Goal: Transaction & Acquisition: Purchase product/service

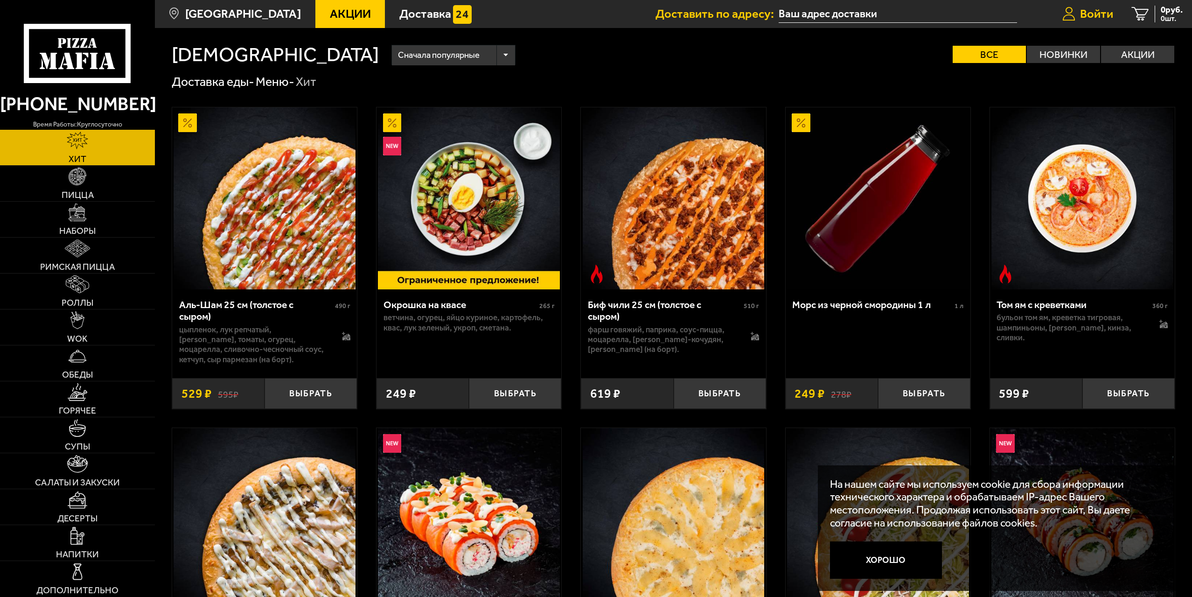
click at [1093, 12] on span "Войти" at bounding box center [1096, 14] width 33 height 12
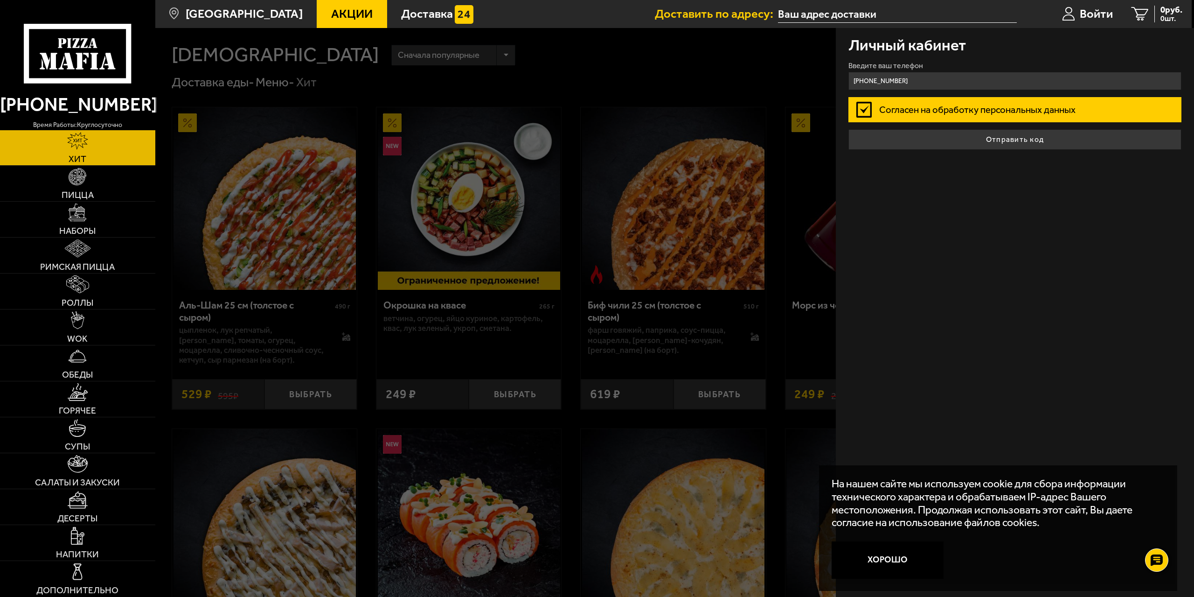
type input "[PHONE_NUMBER]"
click at [849, 129] on button "Отправить код" at bounding box center [1016, 139] width 334 height 21
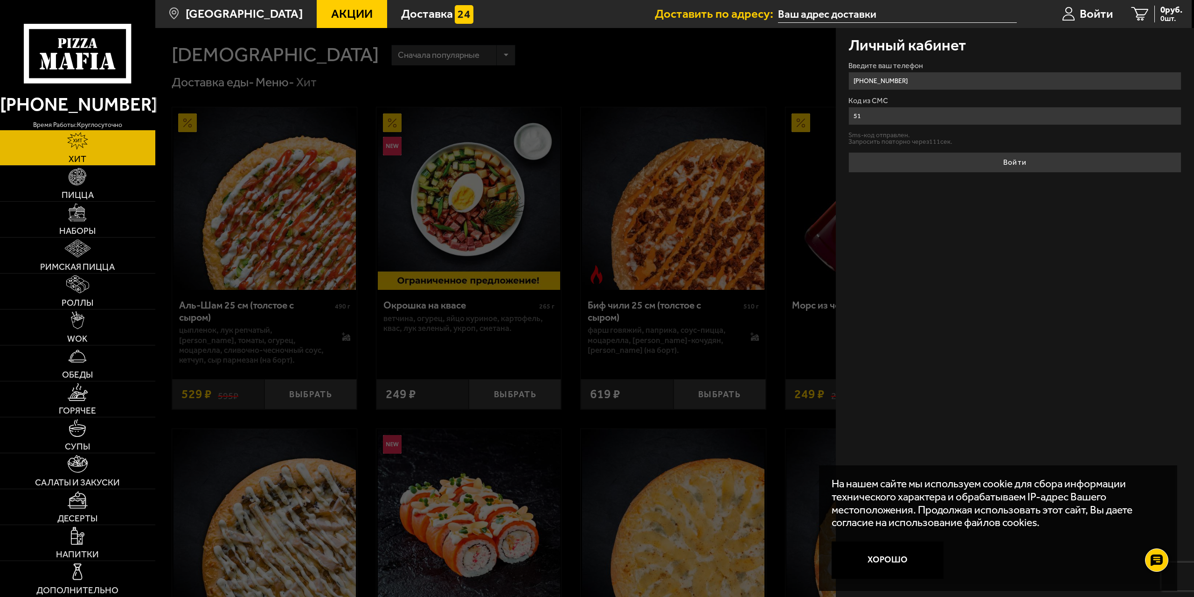
type input "5"
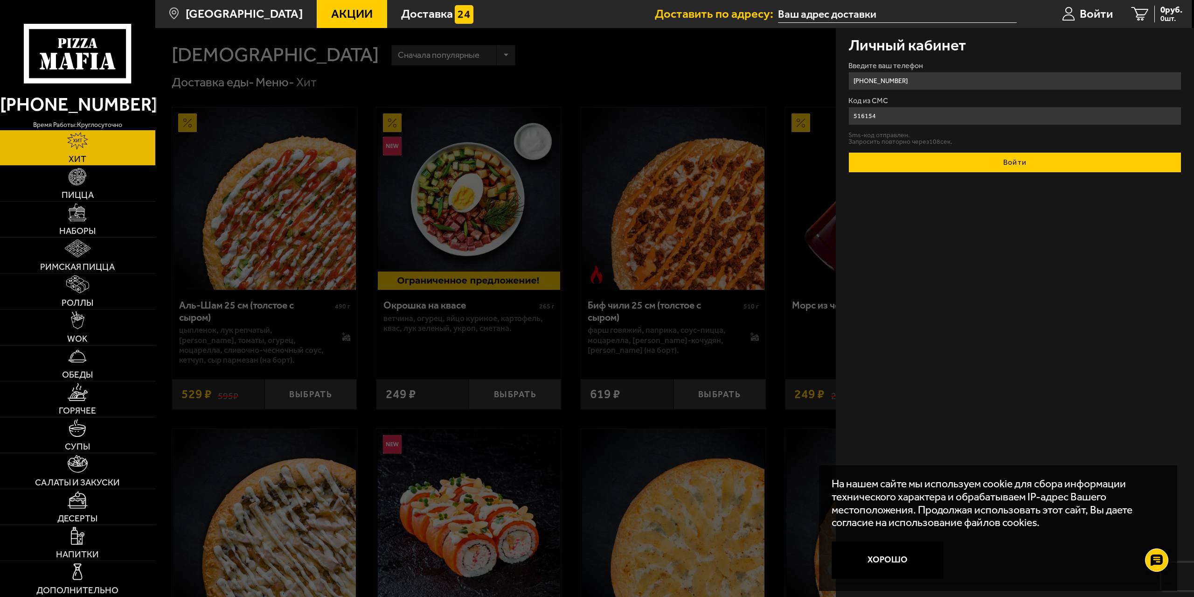
type input "516154"
click at [914, 161] on button "Войти" at bounding box center [1016, 162] width 334 height 21
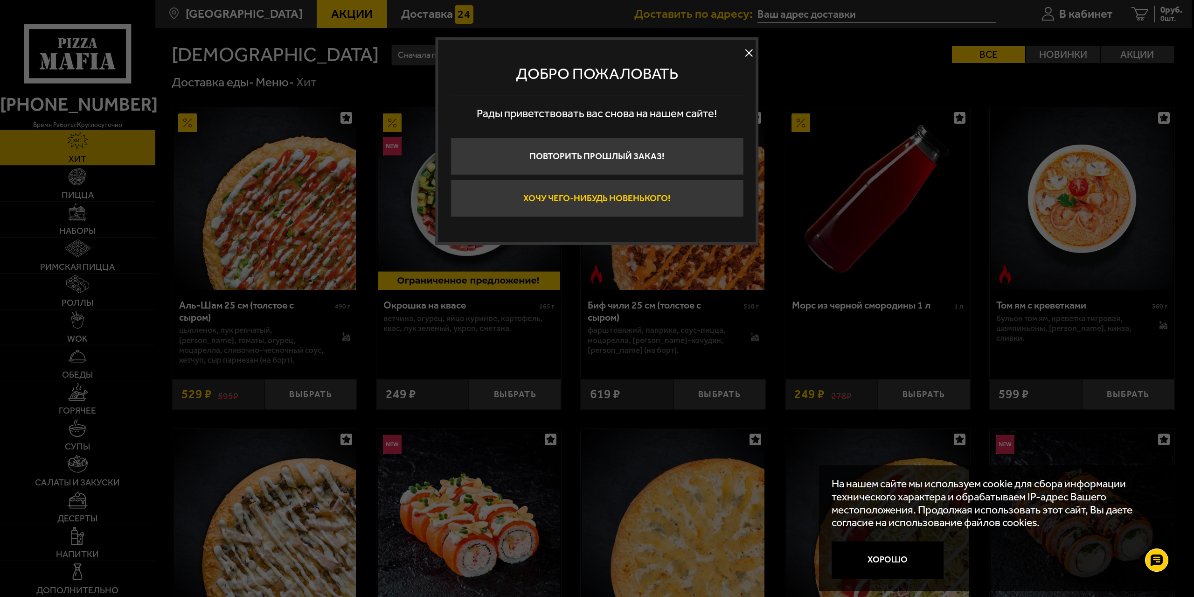
click at [651, 199] on button "Хочу чего-нибудь новенького!" at bounding box center [597, 198] width 293 height 37
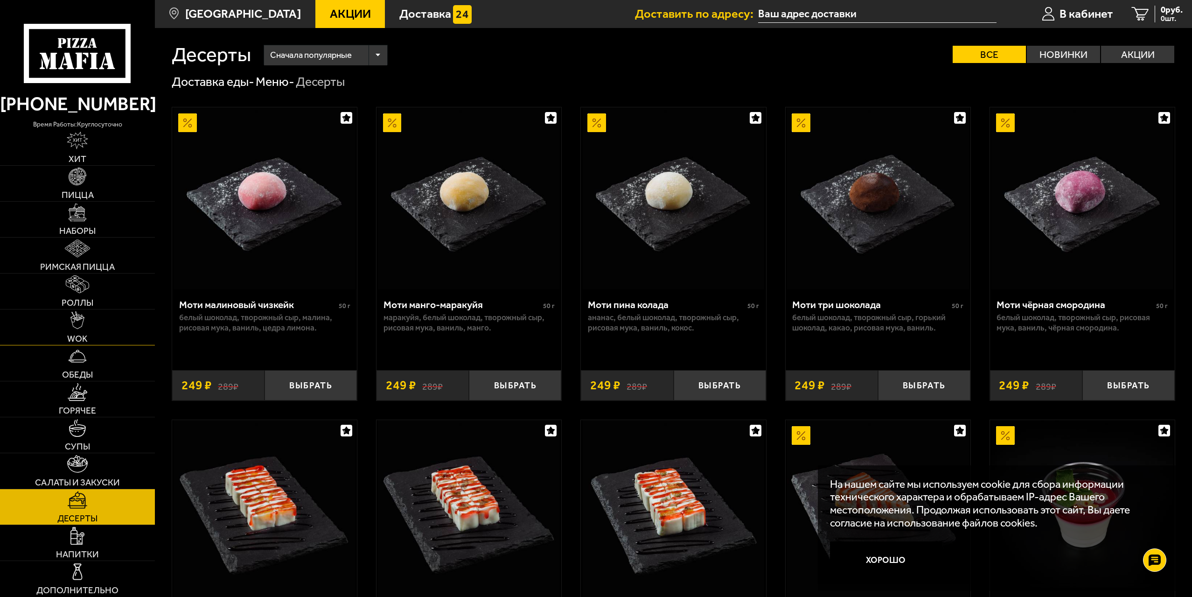
click at [77, 327] on img at bounding box center [77, 320] width 14 height 18
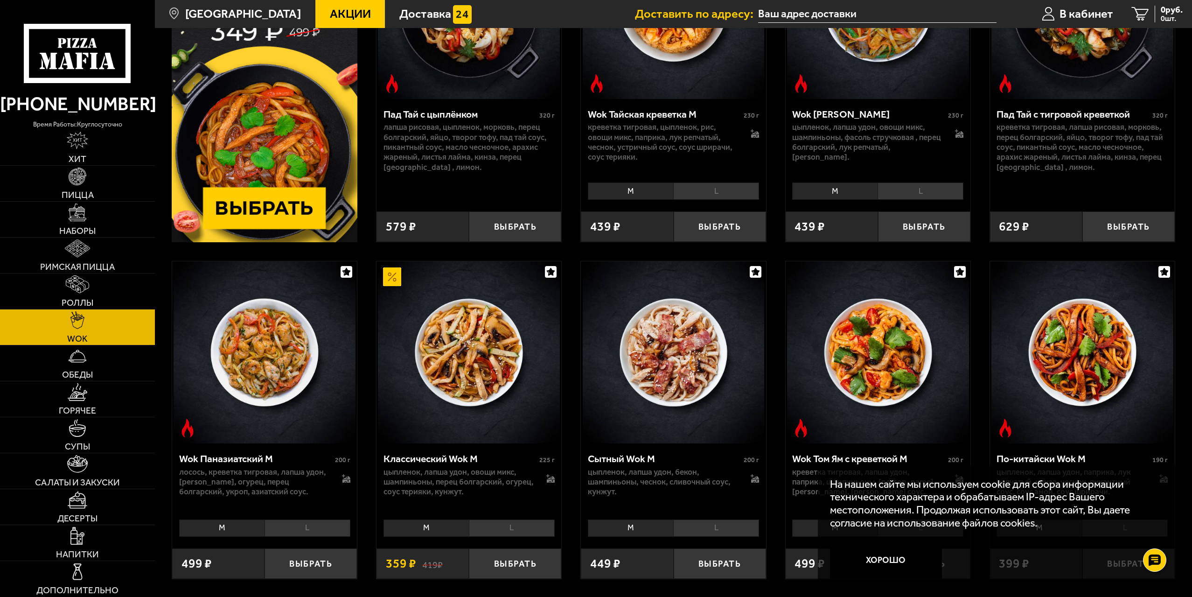
scroll to position [280, 0]
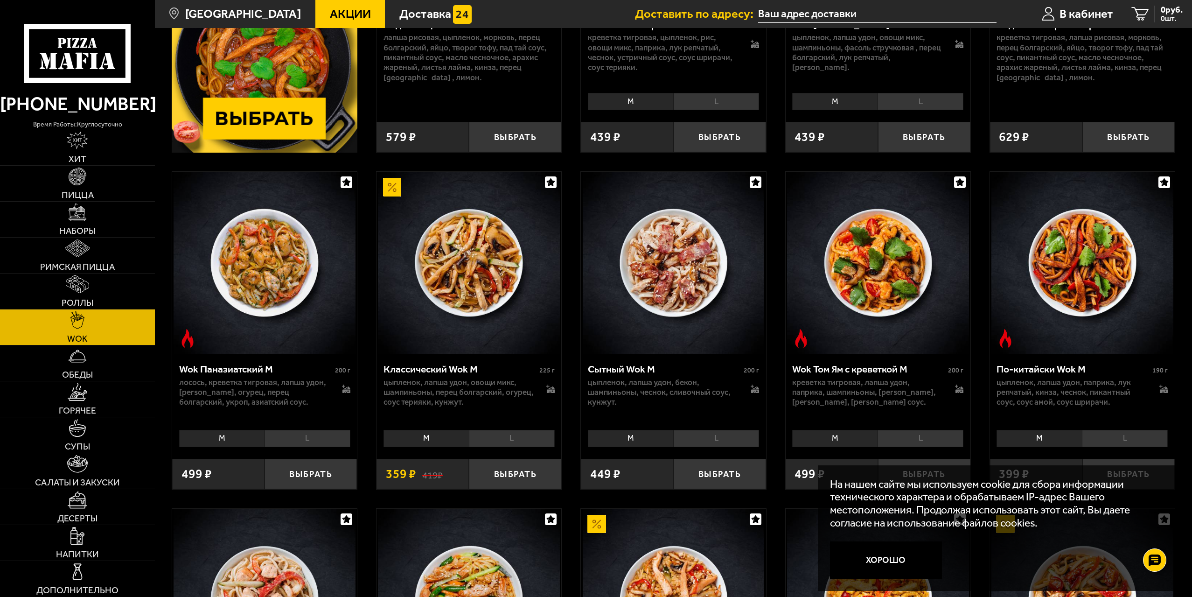
click at [637, 438] on li "M" at bounding box center [630, 438] width 85 height 17
click at [693, 441] on li "L" at bounding box center [716, 438] width 86 height 17
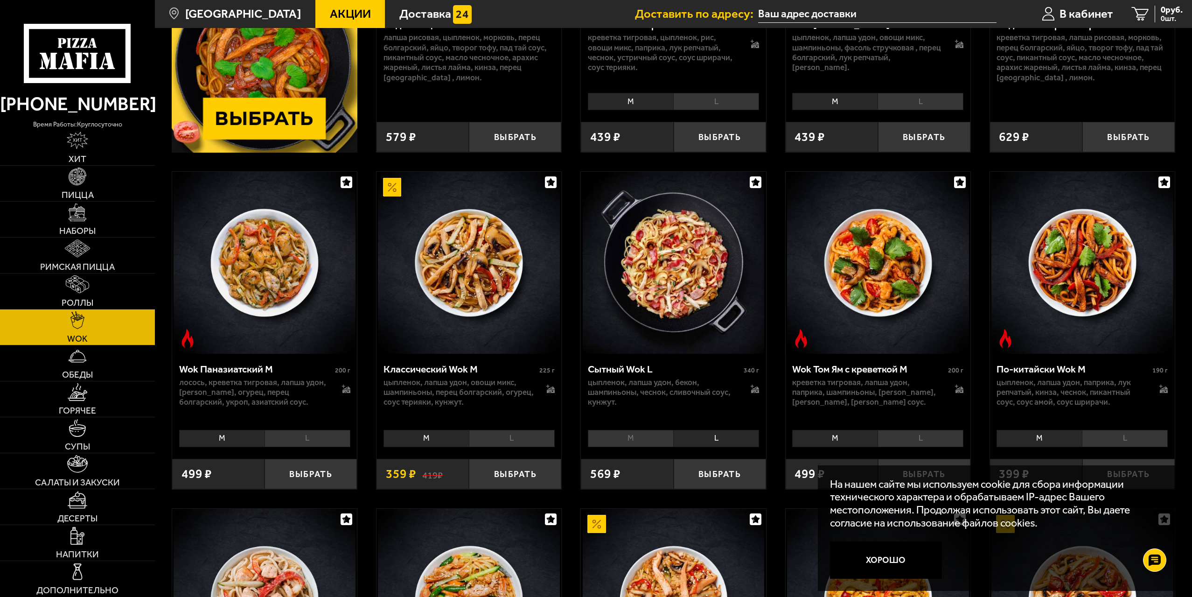
click at [635, 437] on li "M" at bounding box center [630, 438] width 85 height 17
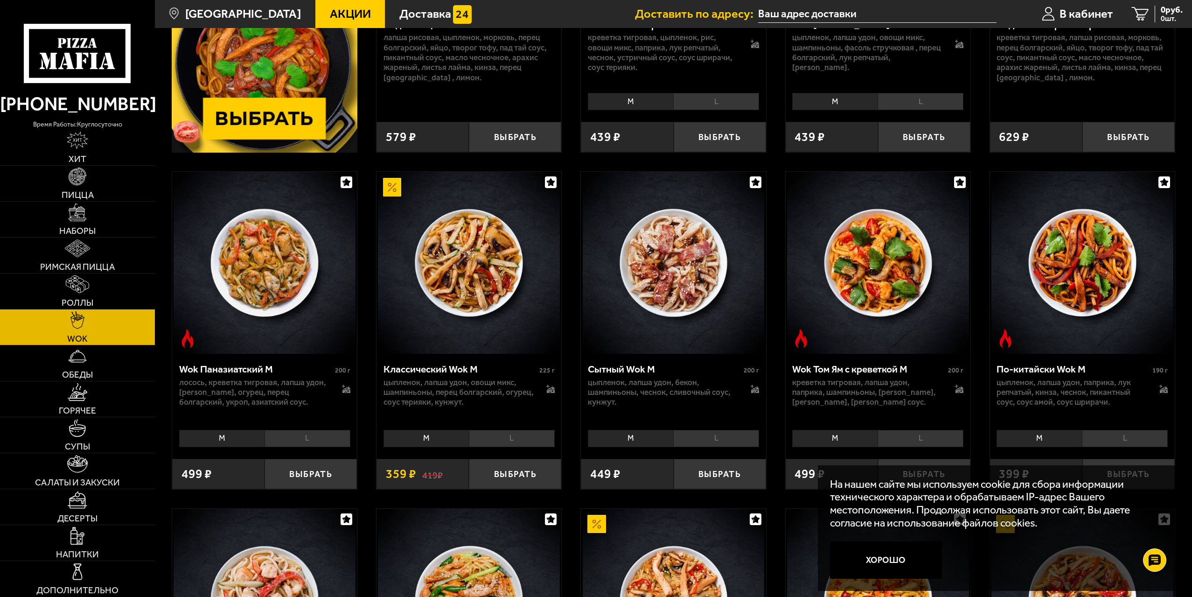
click at [701, 437] on li "L" at bounding box center [716, 438] width 86 height 17
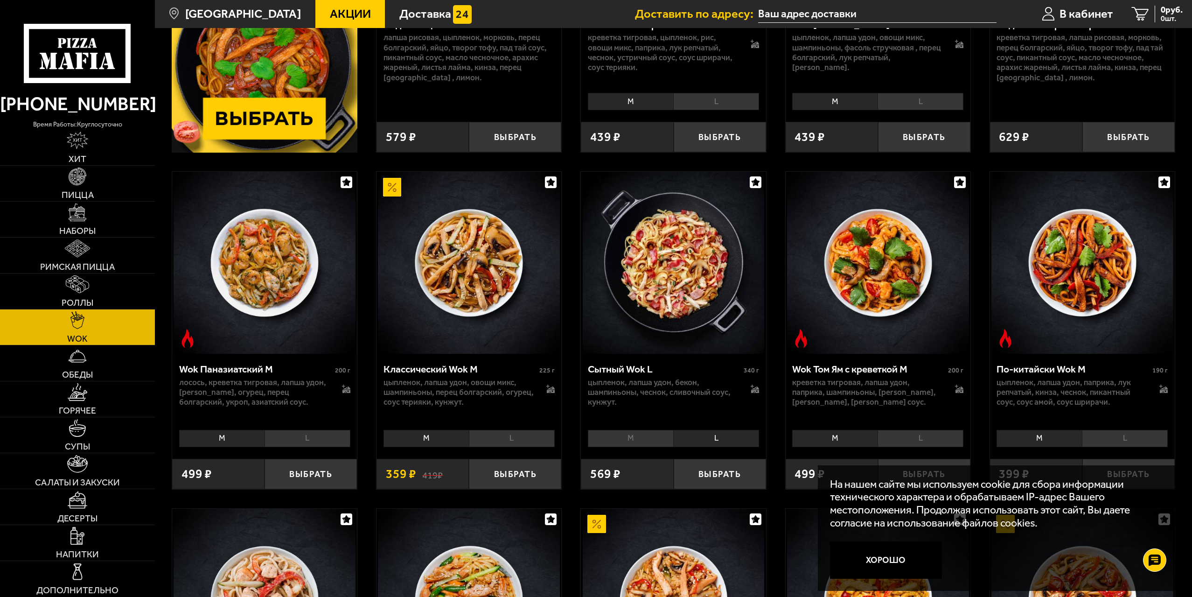
click at [647, 440] on li "M" at bounding box center [630, 438] width 85 height 17
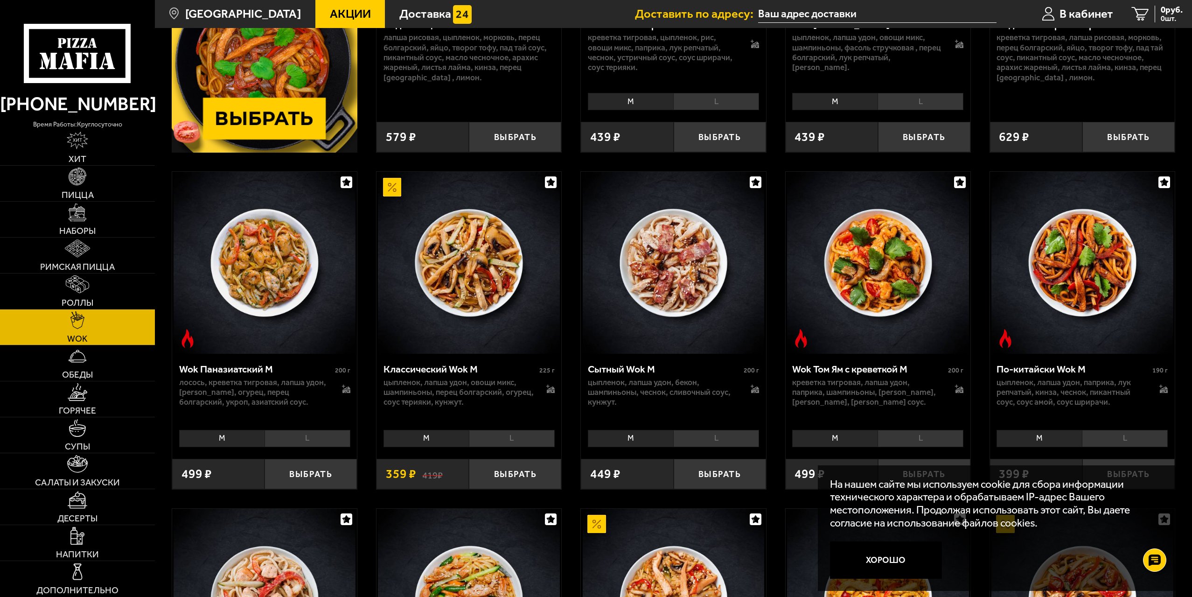
click at [733, 439] on li "L" at bounding box center [716, 438] width 86 height 17
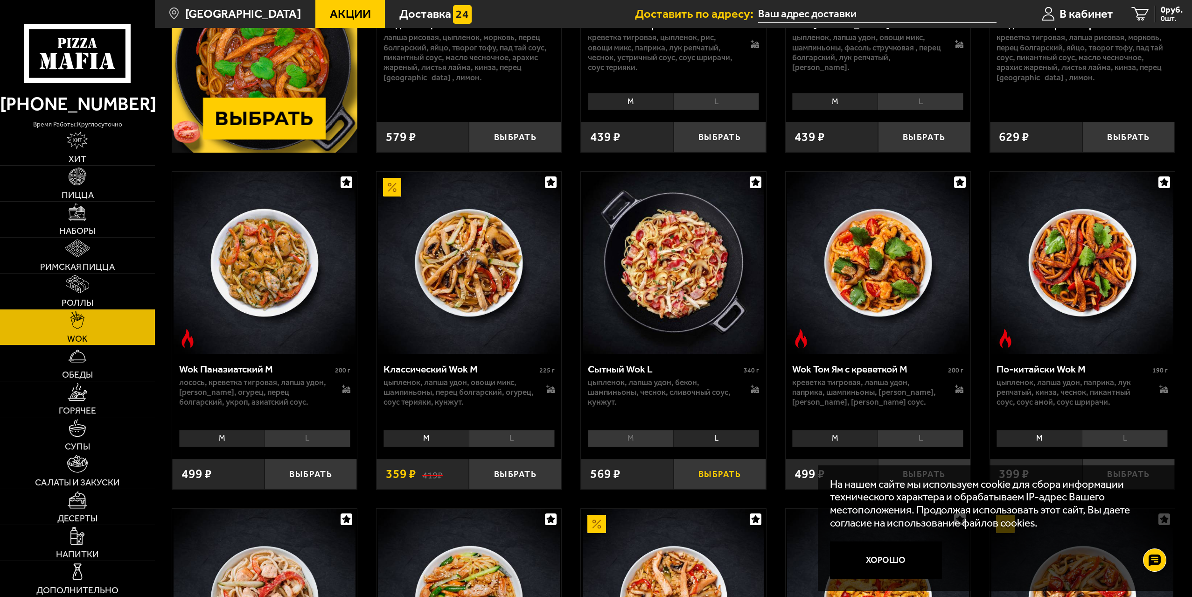
click at [719, 479] on button "Выбрать" at bounding box center [720, 474] width 92 height 30
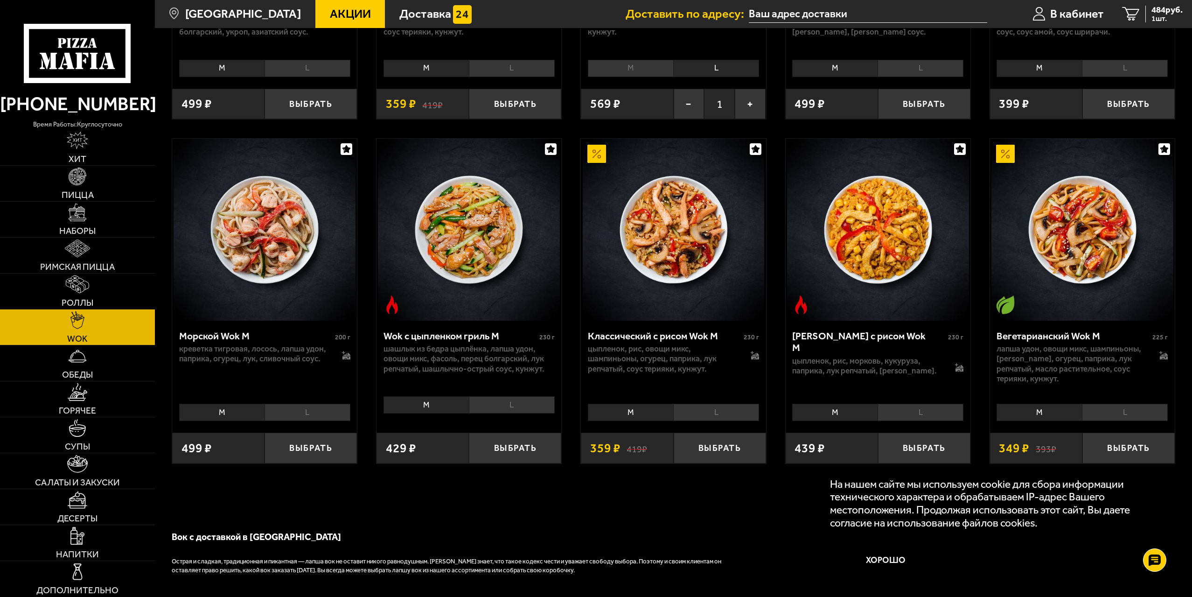
scroll to position [700, 0]
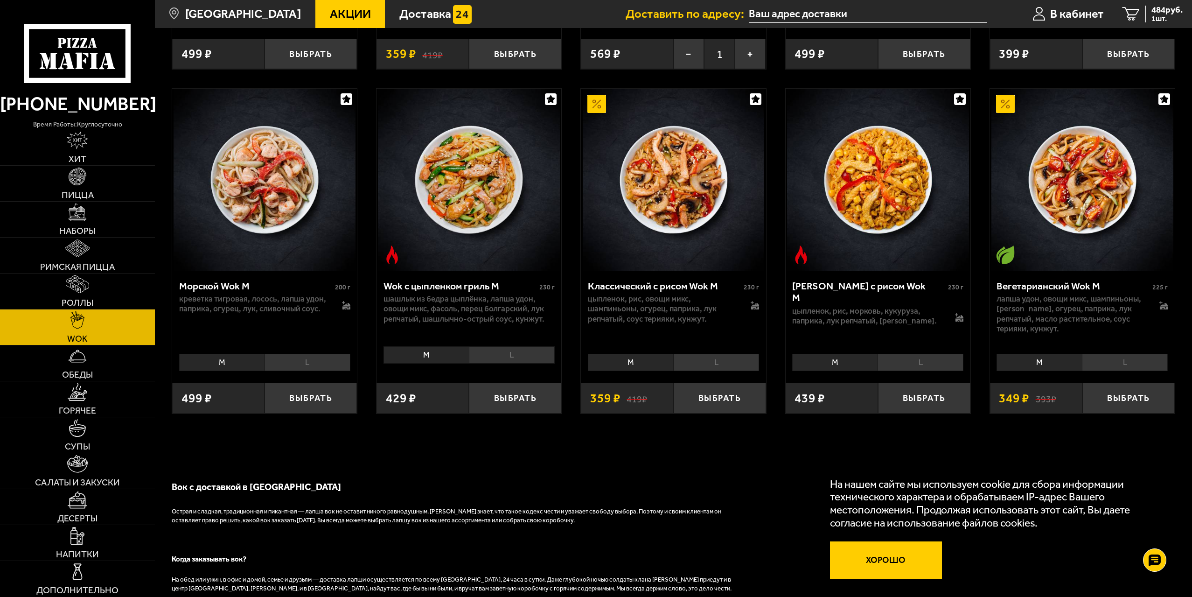
click at [871, 561] on button "Хорошо" at bounding box center [886, 559] width 112 height 37
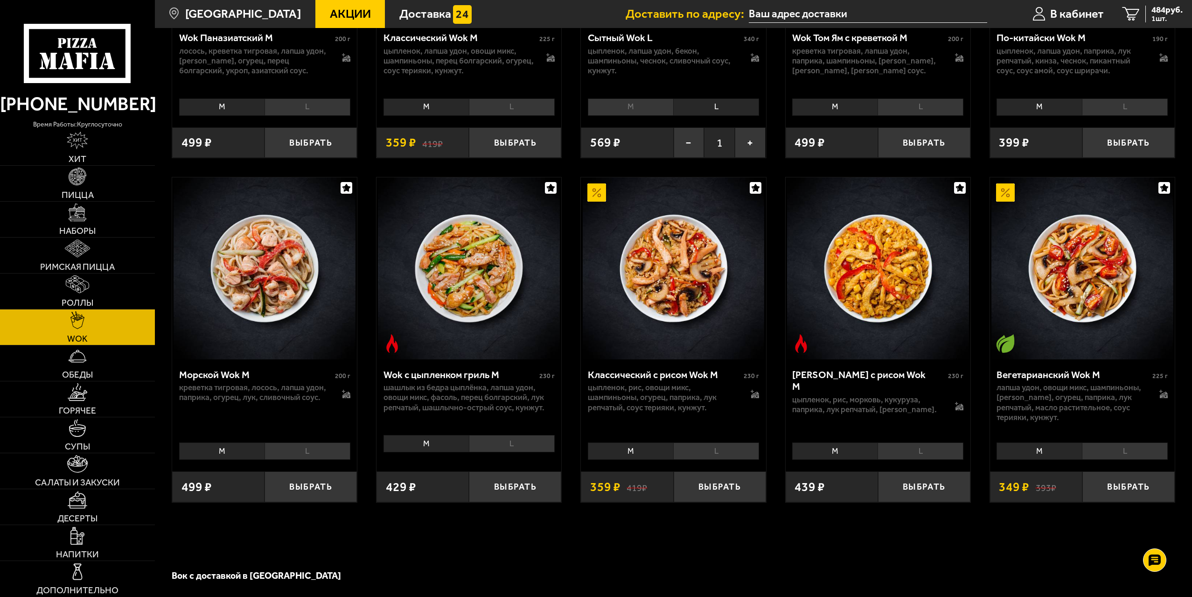
scroll to position [606, 0]
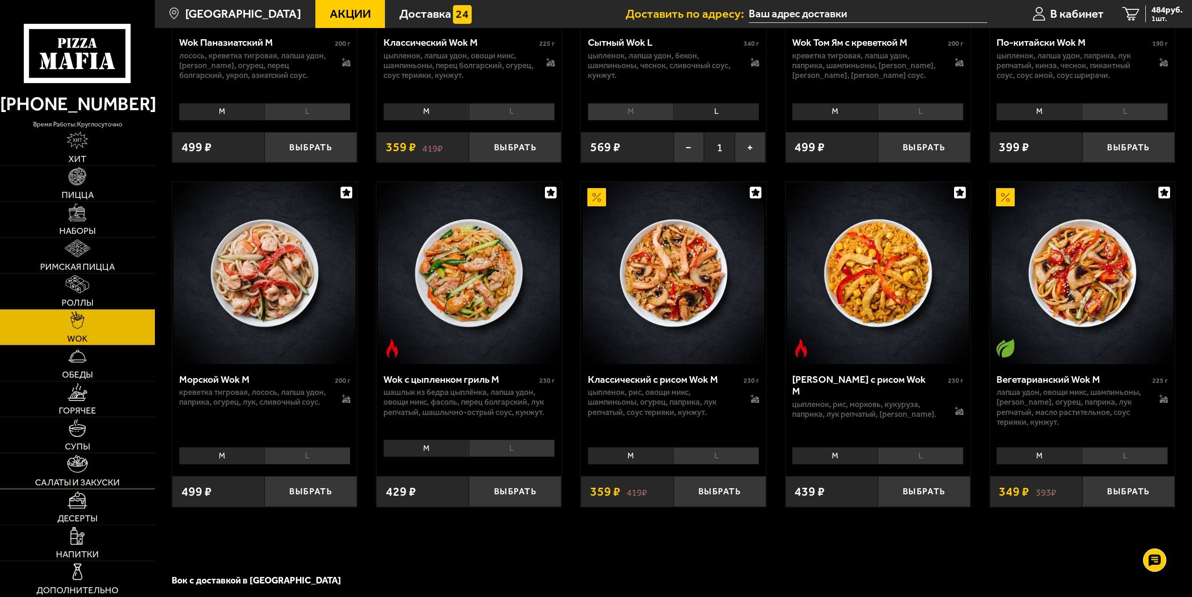
click at [86, 464] on img at bounding box center [77, 464] width 20 height 18
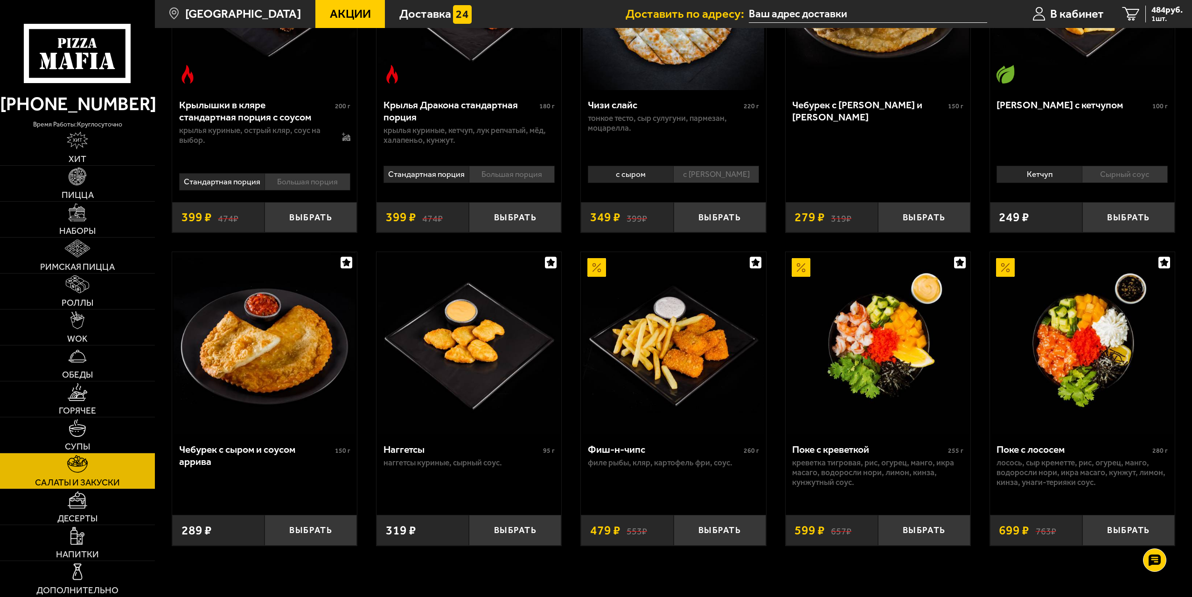
scroll to position [728, 0]
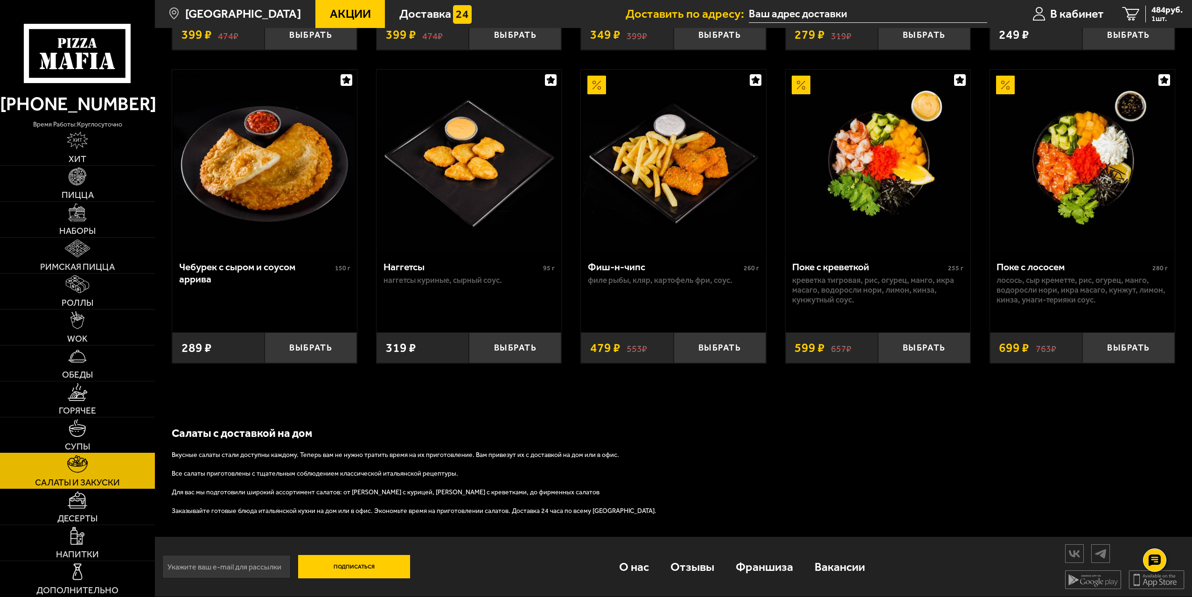
click at [80, 445] on span "Супы" at bounding box center [77, 446] width 25 height 9
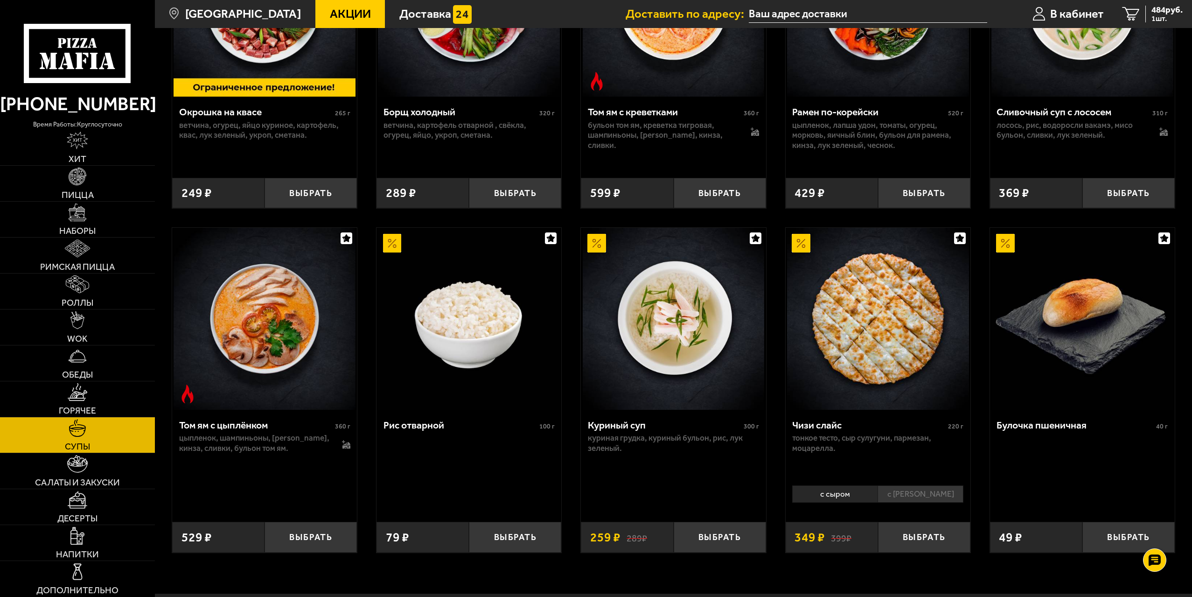
scroll to position [393, 0]
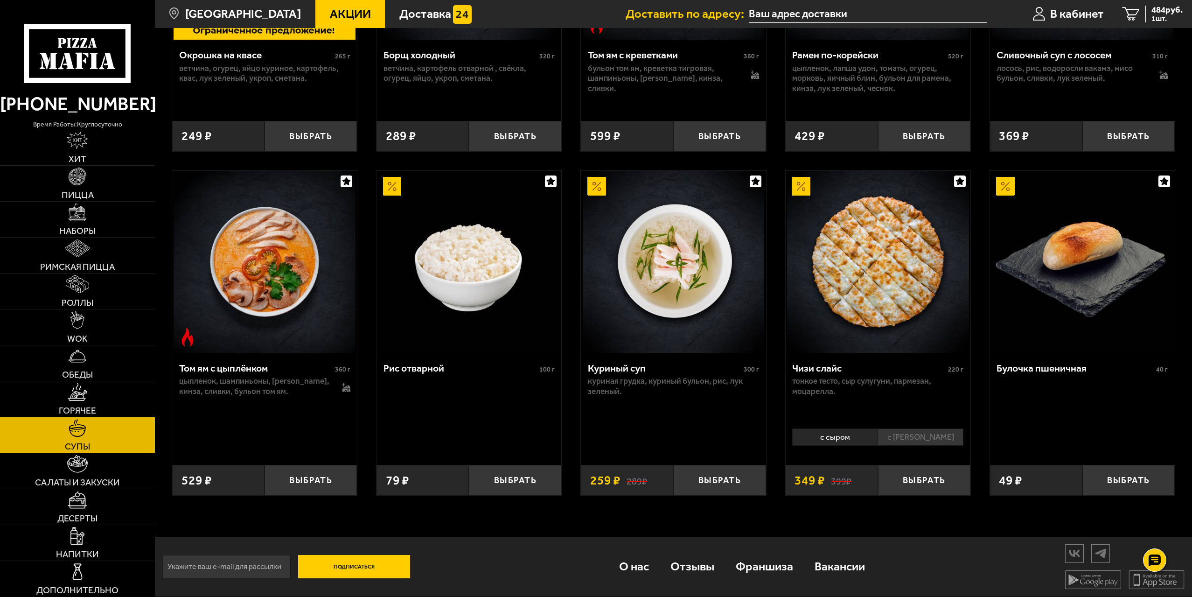
click at [93, 401] on link "Горячее" at bounding box center [77, 398] width 155 height 35
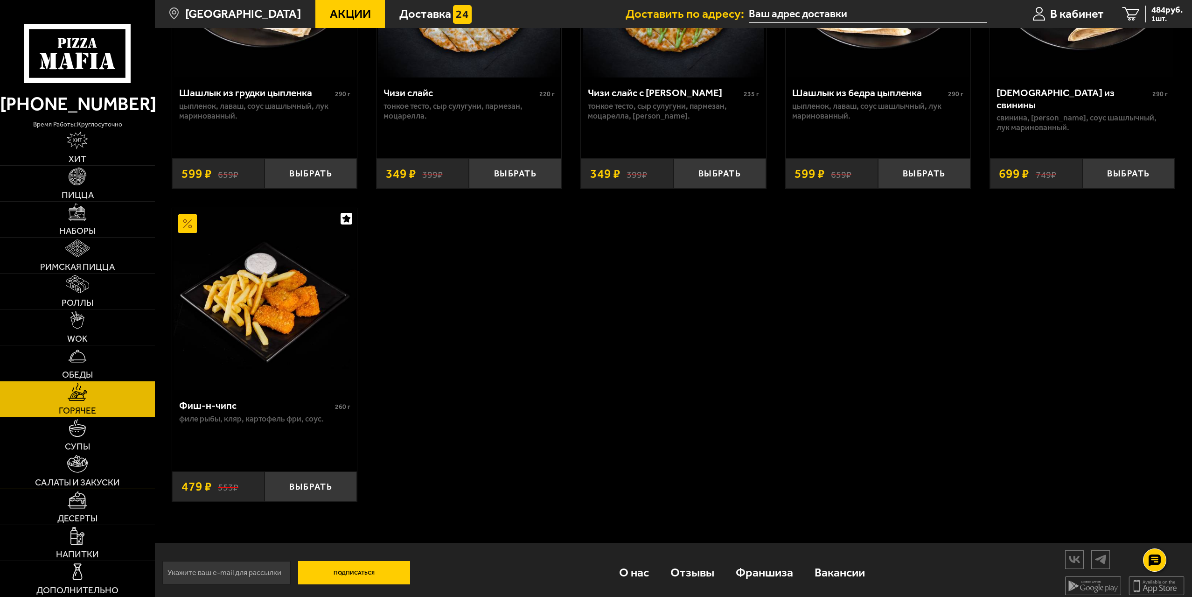
scroll to position [915, 0]
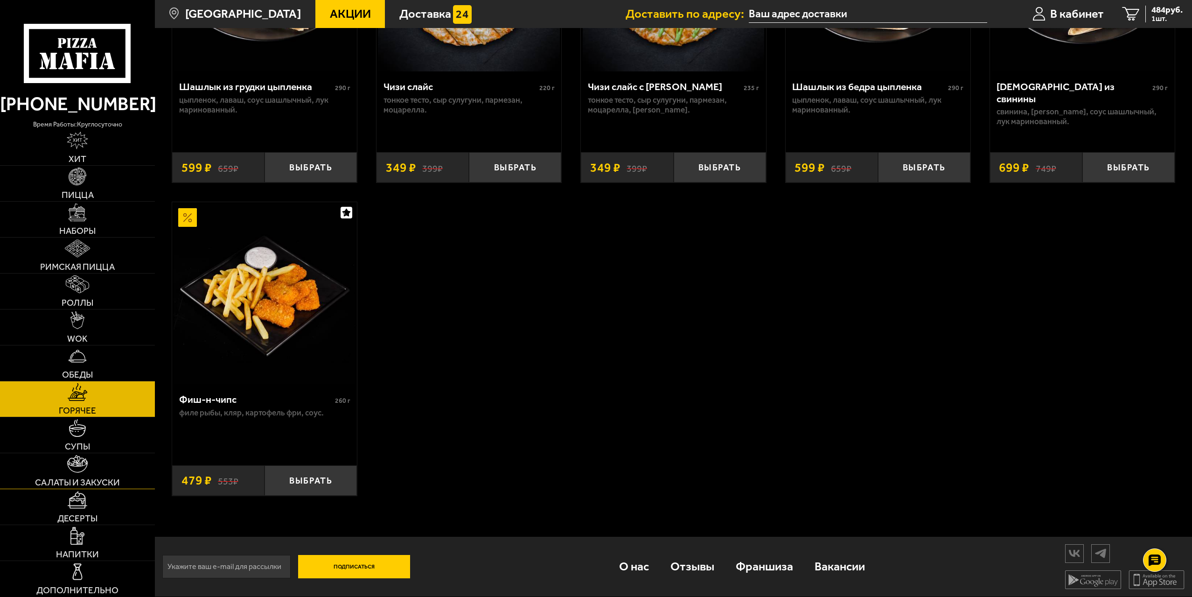
click at [95, 462] on link "Салаты и закуски" at bounding box center [77, 470] width 155 height 35
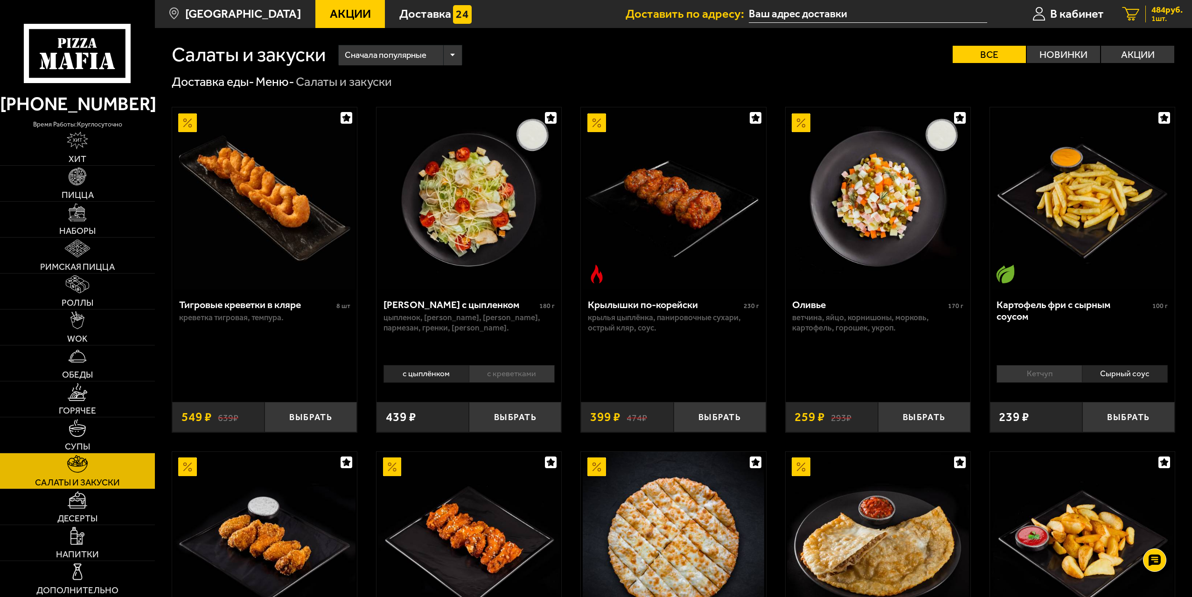
click at [1147, 24] on link "1 484 руб. 1 шт." at bounding box center [1152, 14] width 79 height 28
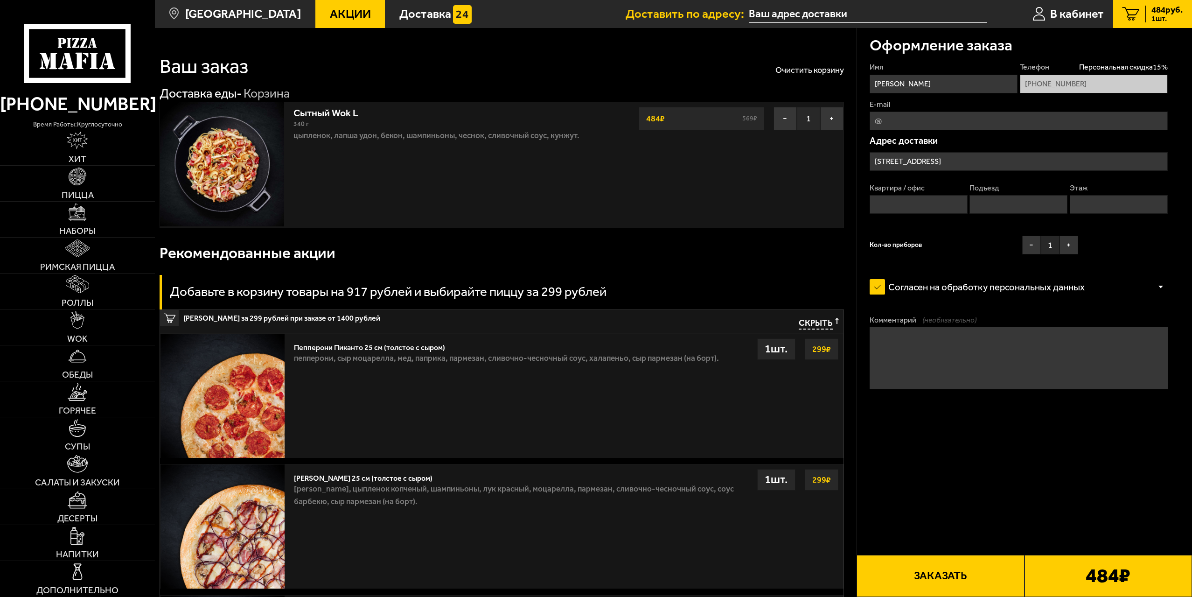
type input "[STREET_ADDRESS]"
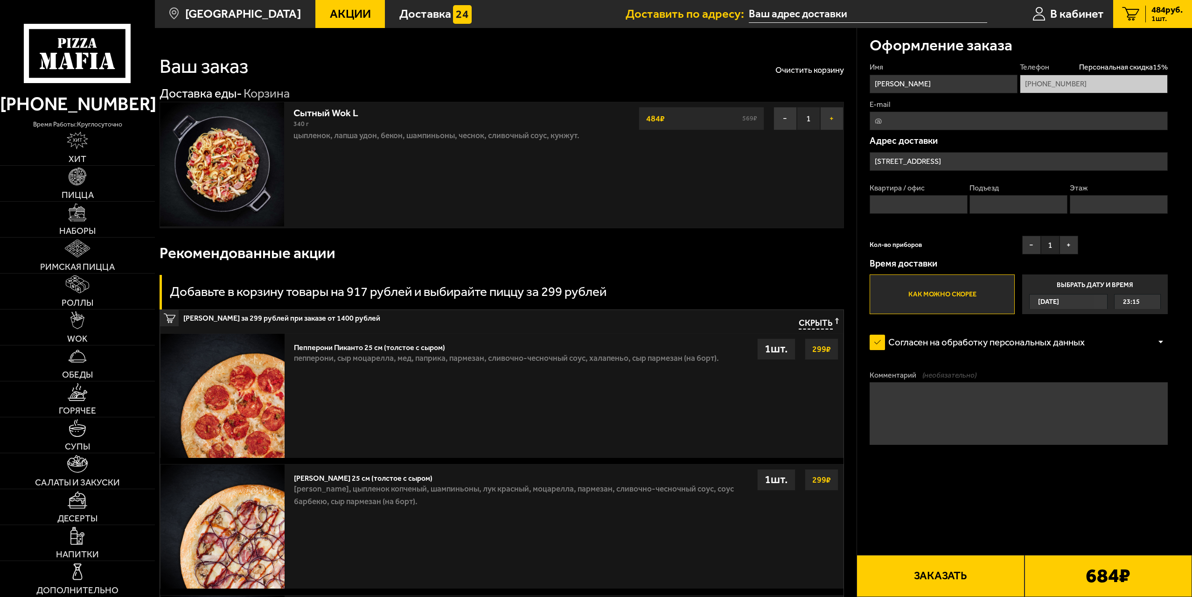
click at [823, 123] on button "+" at bounding box center [831, 118] width 23 height 23
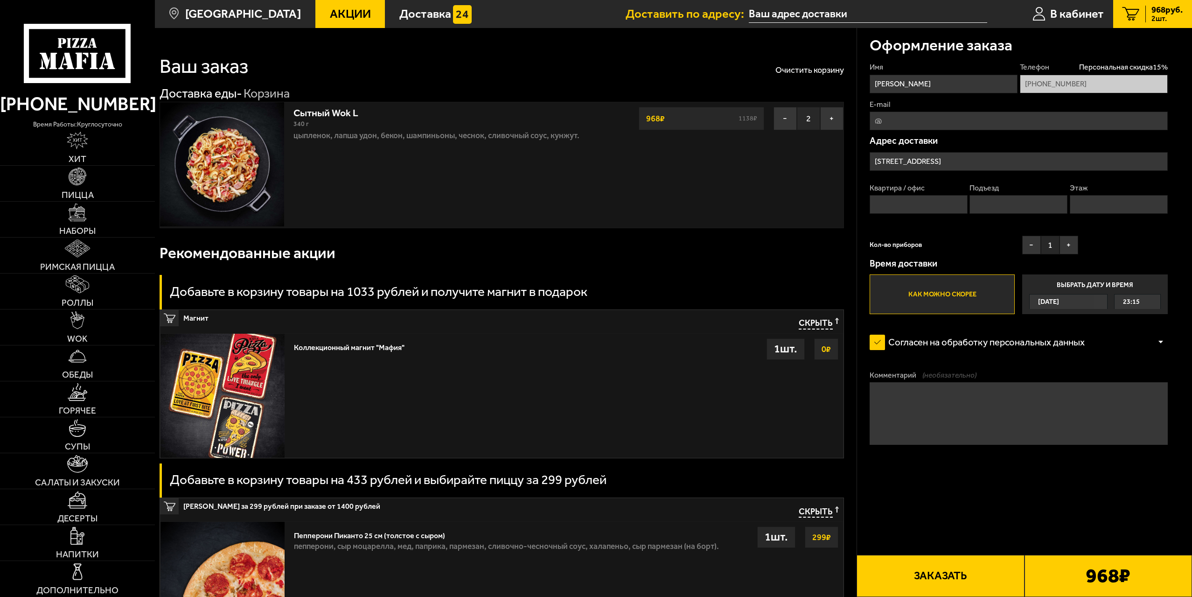
click at [953, 161] on input "[STREET_ADDRESS]" at bounding box center [1019, 161] width 298 height 19
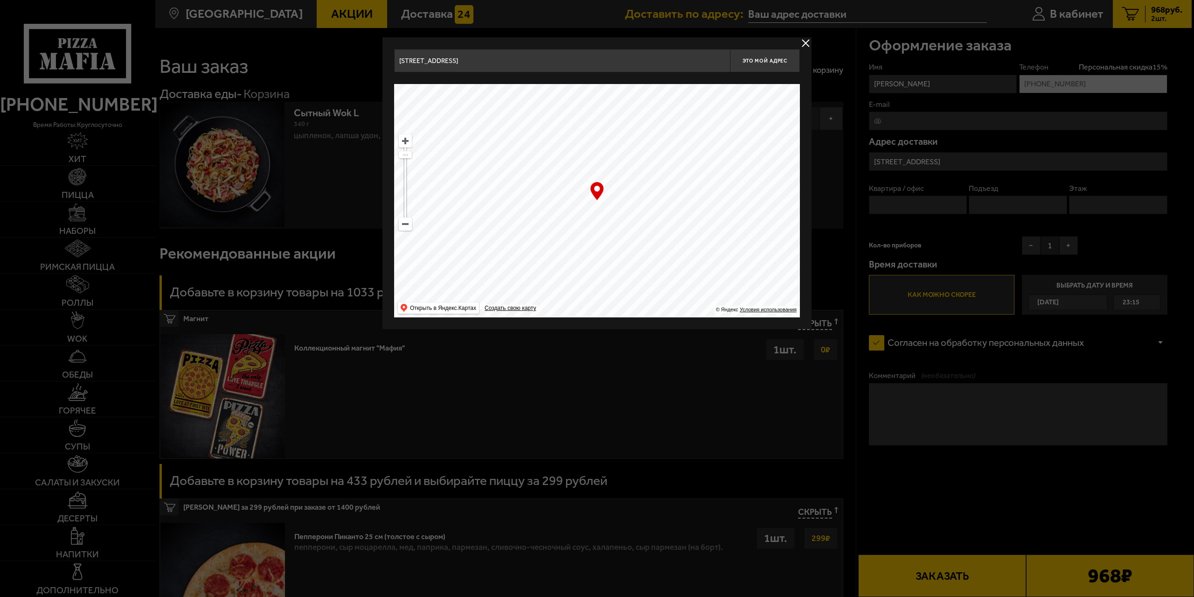
drag, startPoint x: 528, startPoint y: 55, endPoint x: 296, endPoint y: 57, distance: 231.9
click at [296, 57] on main "[GEOGRAPHIC_DATA] Все Акции Доставка Личный кабинет Акции Доставка Доставить по…" at bounding box center [673, 541] width 1037 height 1083
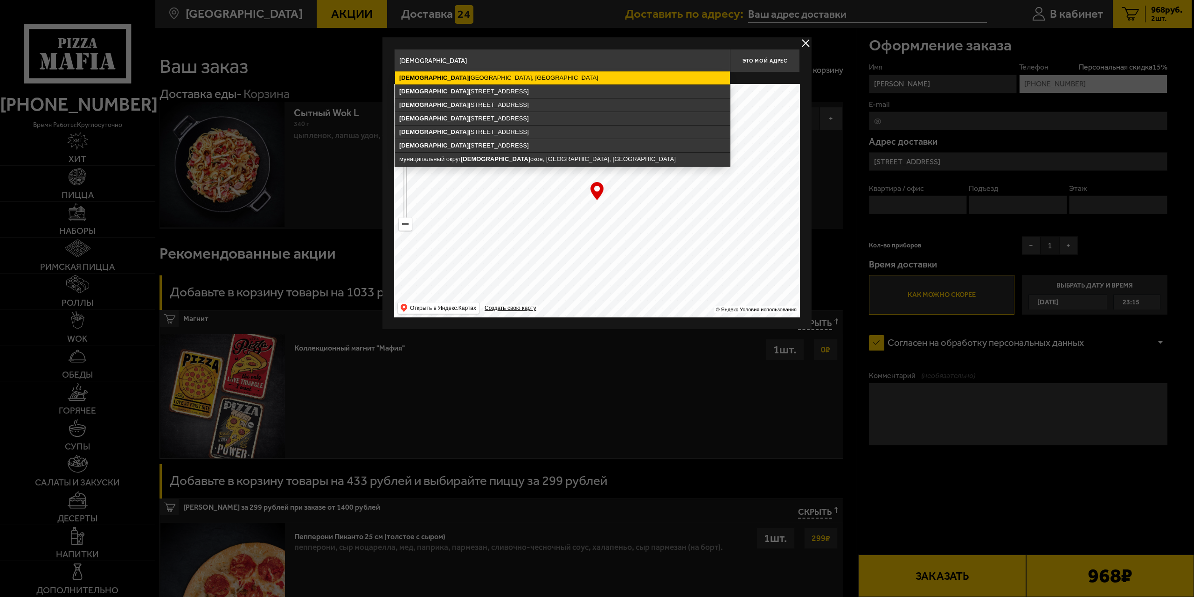
click at [442, 76] on ymaps "[DEMOGRAPHIC_DATA]" at bounding box center [434, 77] width 70 height 7
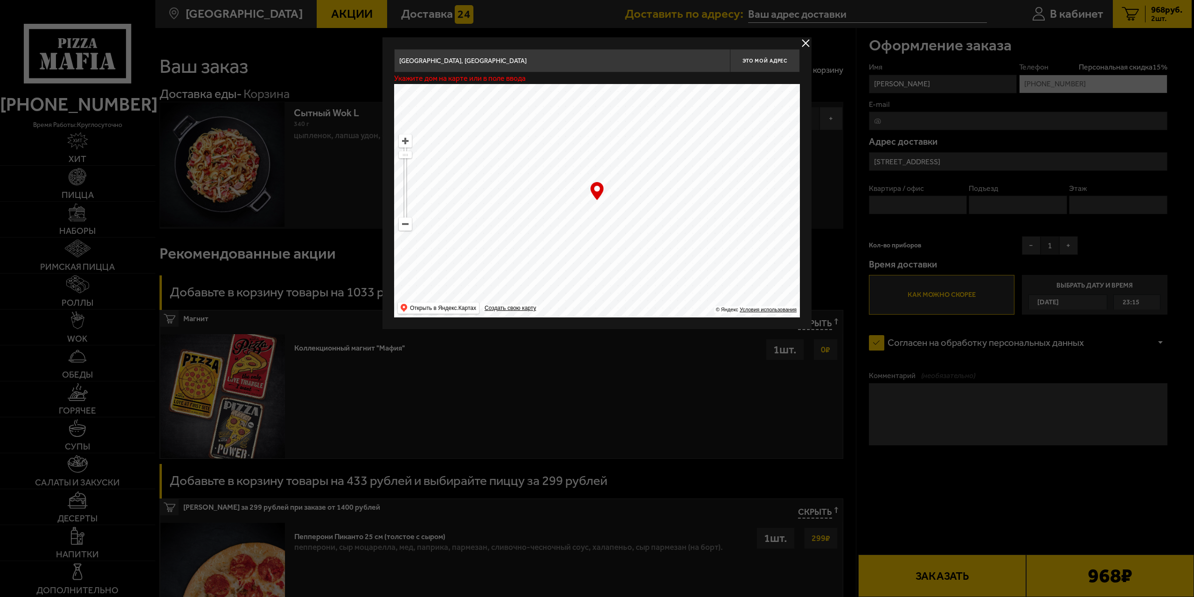
click at [564, 57] on input "[GEOGRAPHIC_DATA], [GEOGRAPHIC_DATA]" at bounding box center [562, 60] width 336 height 23
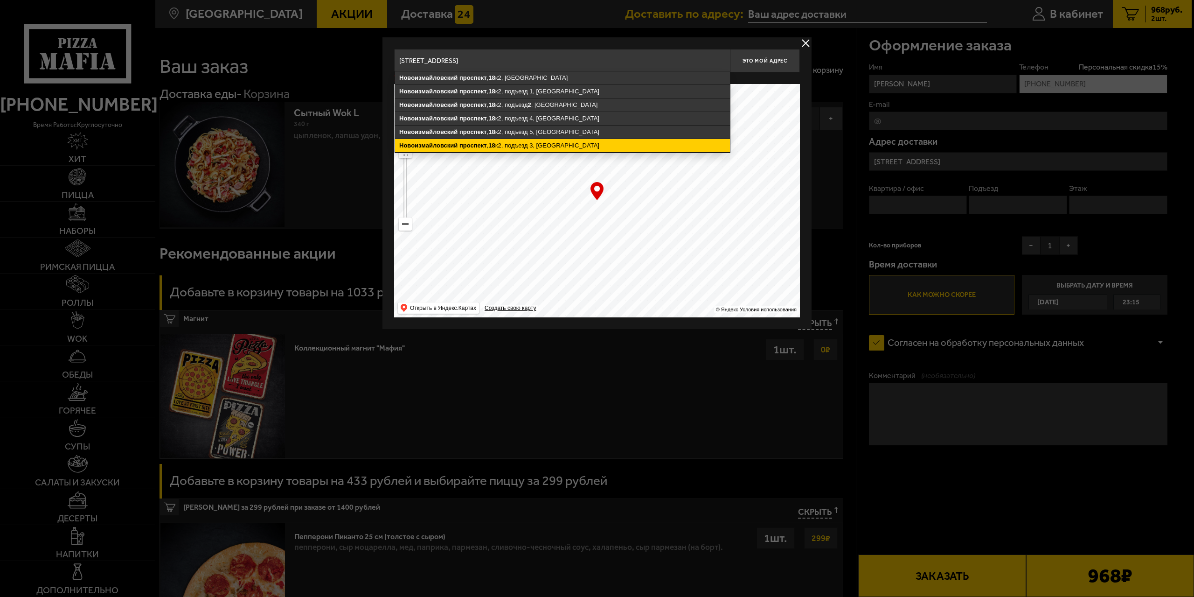
click at [539, 142] on ymaps "[STREET_ADDRESS]" at bounding box center [562, 145] width 335 height 13
type input "[STREET_ADDRESS]"
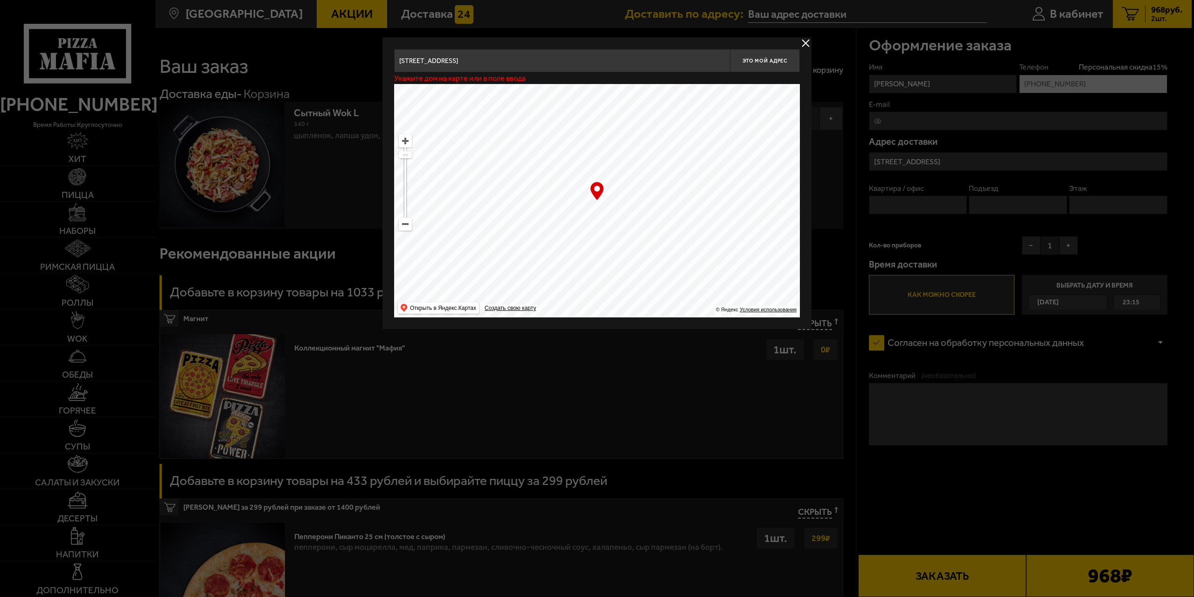
type input "[STREET_ADDRESS]"
click at [760, 64] on button "Это мой адрес" at bounding box center [765, 60] width 70 height 23
type input "[STREET_ADDRESS]"
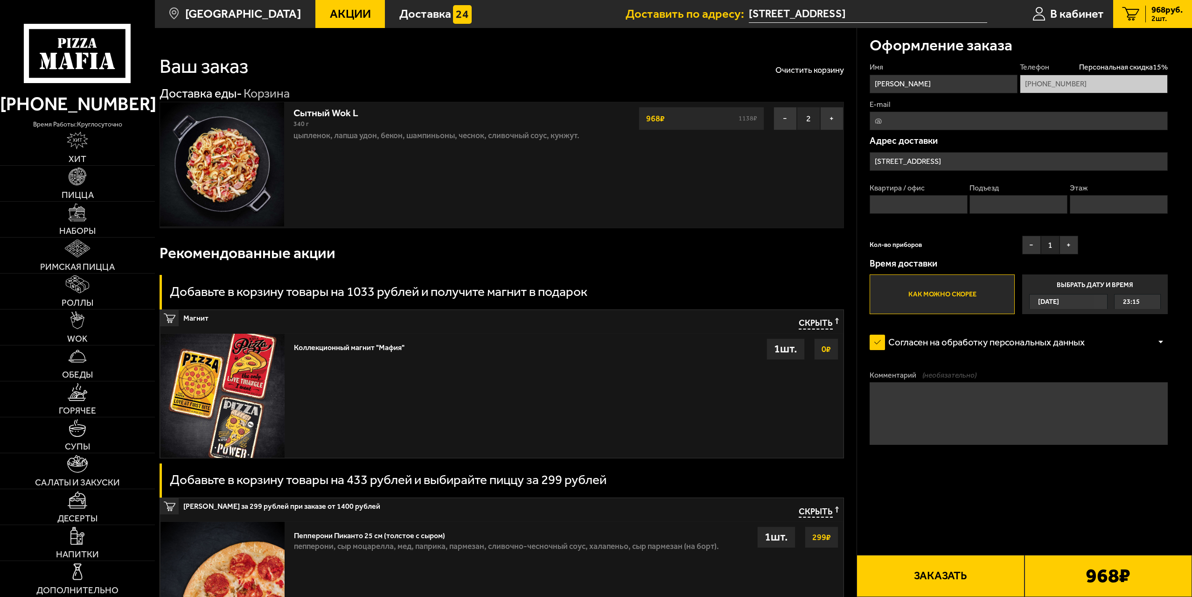
click at [874, 199] on input "Квартира / офис" at bounding box center [919, 204] width 98 height 19
type input "50"
type input "3"
click at [1074, 250] on button "+" at bounding box center [1068, 245] width 19 height 19
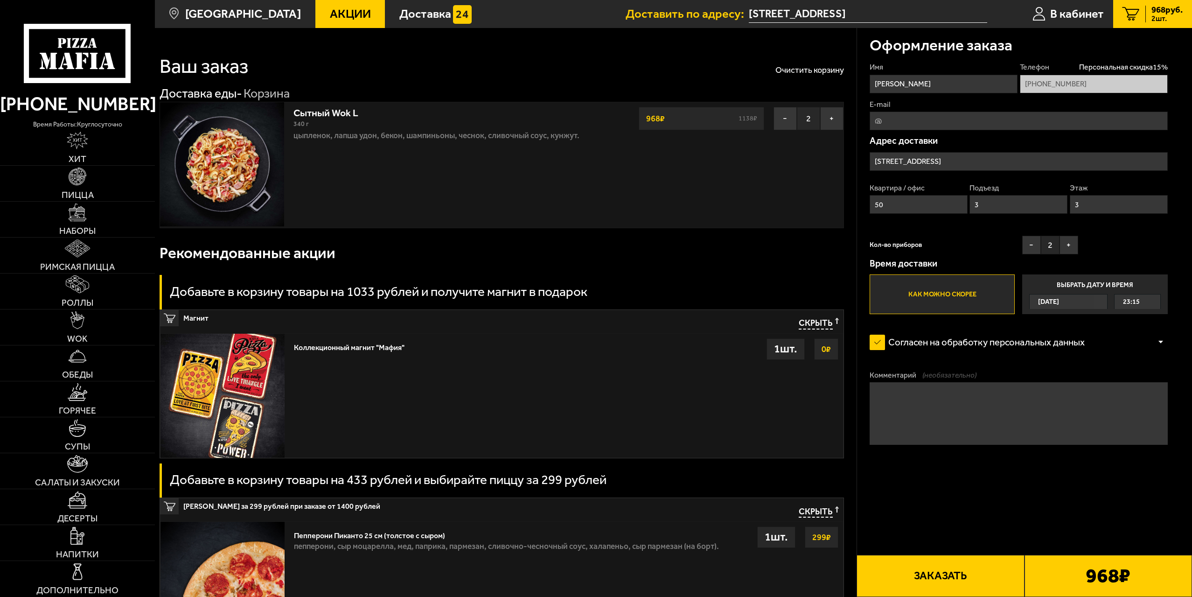
click at [973, 577] on button "Заказать" at bounding box center [939, 576] width 167 height 42
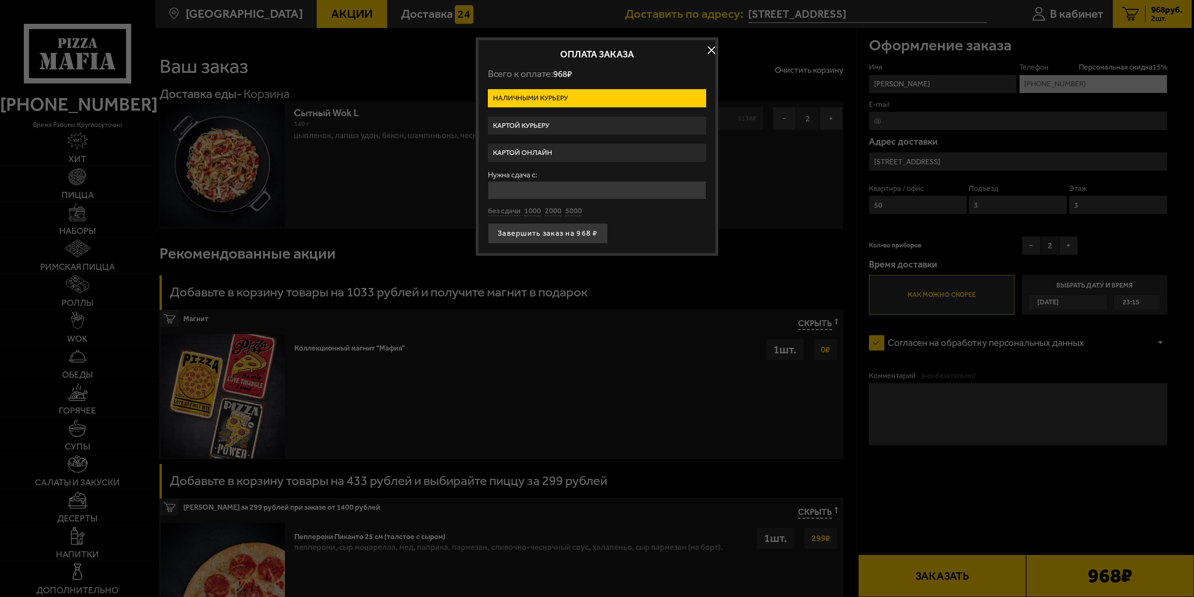
click at [570, 150] on label "Картой онлайн" at bounding box center [597, 153] width 218 height 18
click at [0, 0] on input "Картой онлайн" at bounding box center [0, 0] width 0 height 0
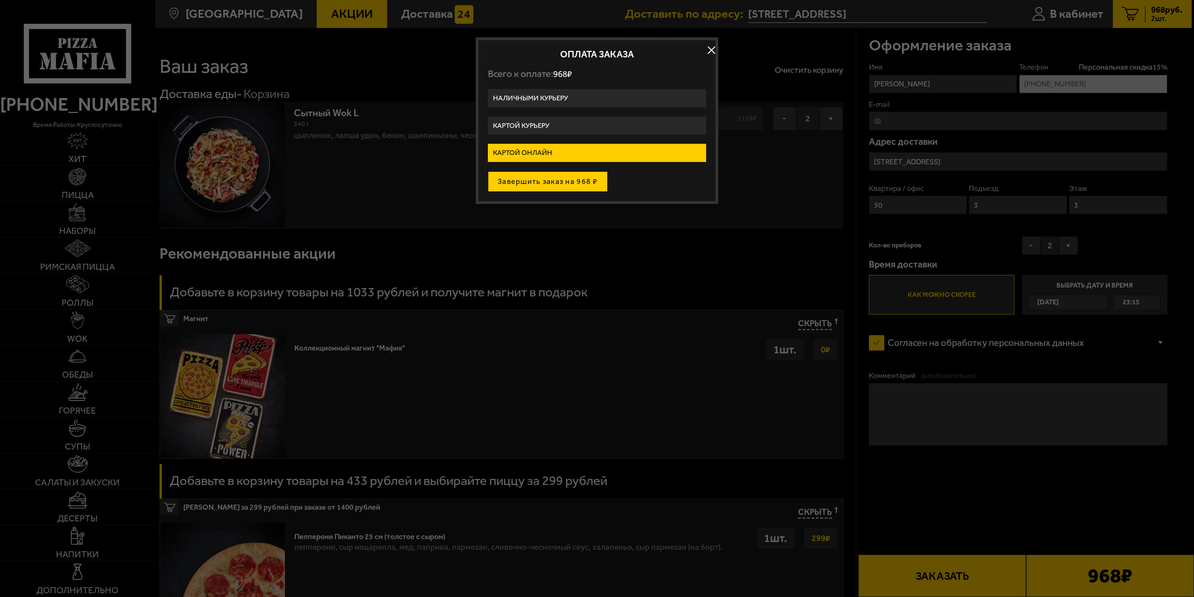
click at [552, 179] on button "Завершить заказ на 968 ₽" at bounding box center [548, 181] width 120 height 21
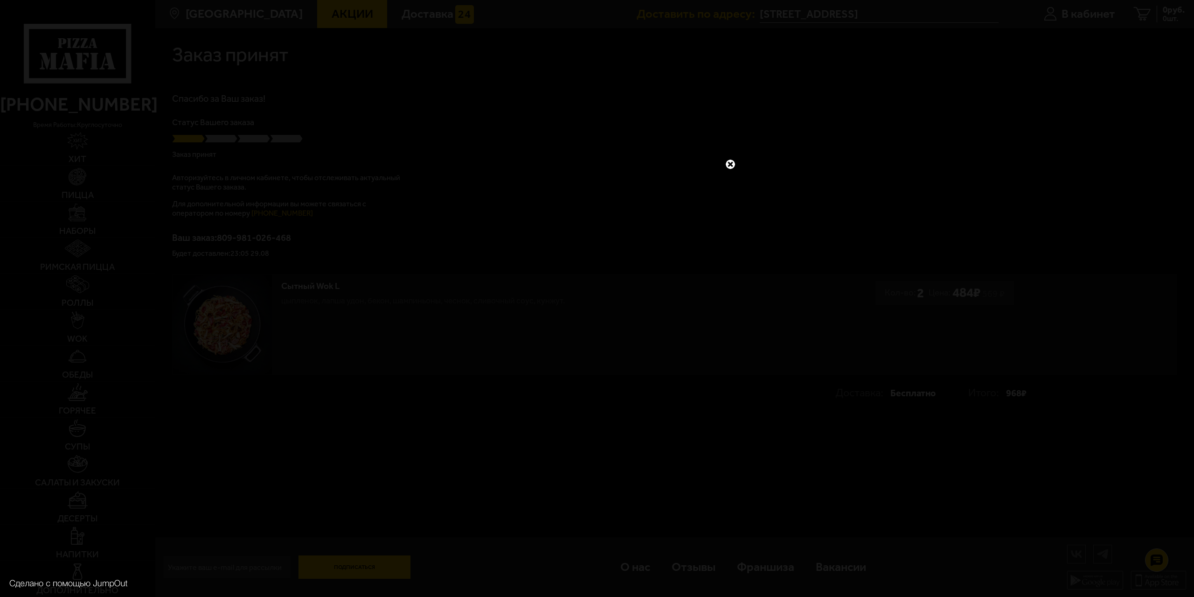
click at [726, 161] on link at bounding box center [730, 164] width 12 height 12
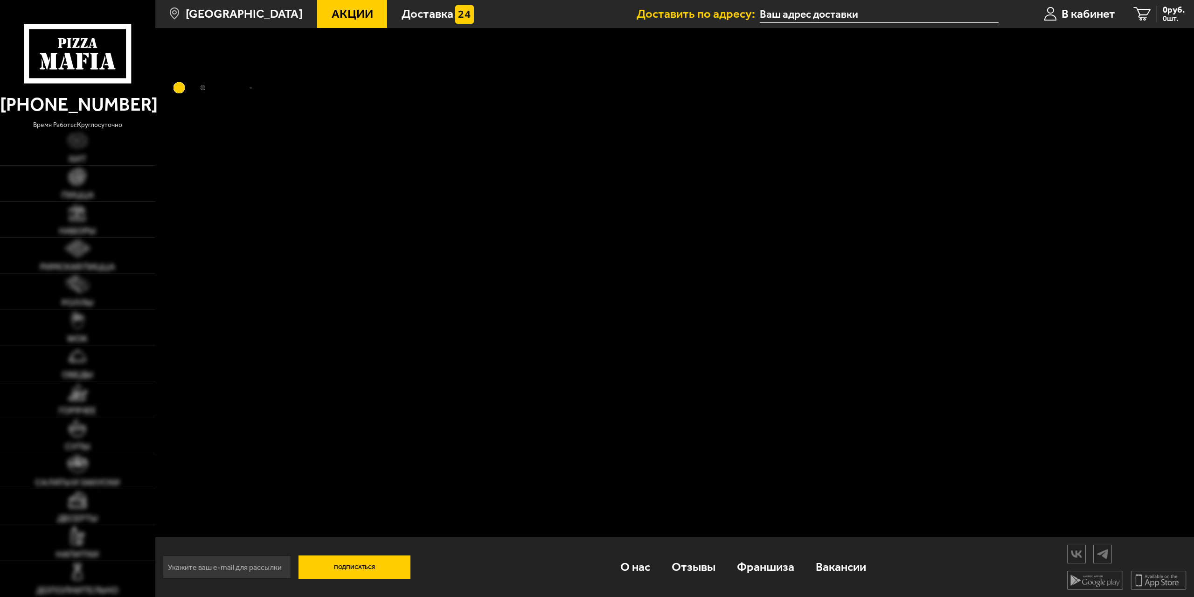
type input "[STREET_ADDRESS]"
